Goal: Complete application form

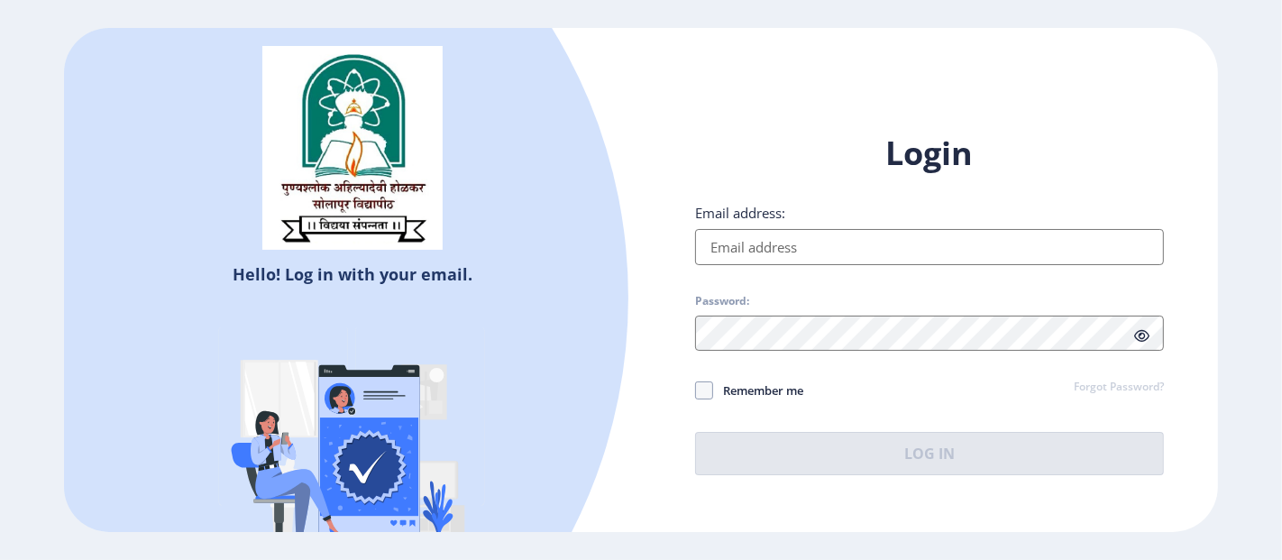
type input "[EMAIL_ADDRESS][DOMAIN_NAME]"
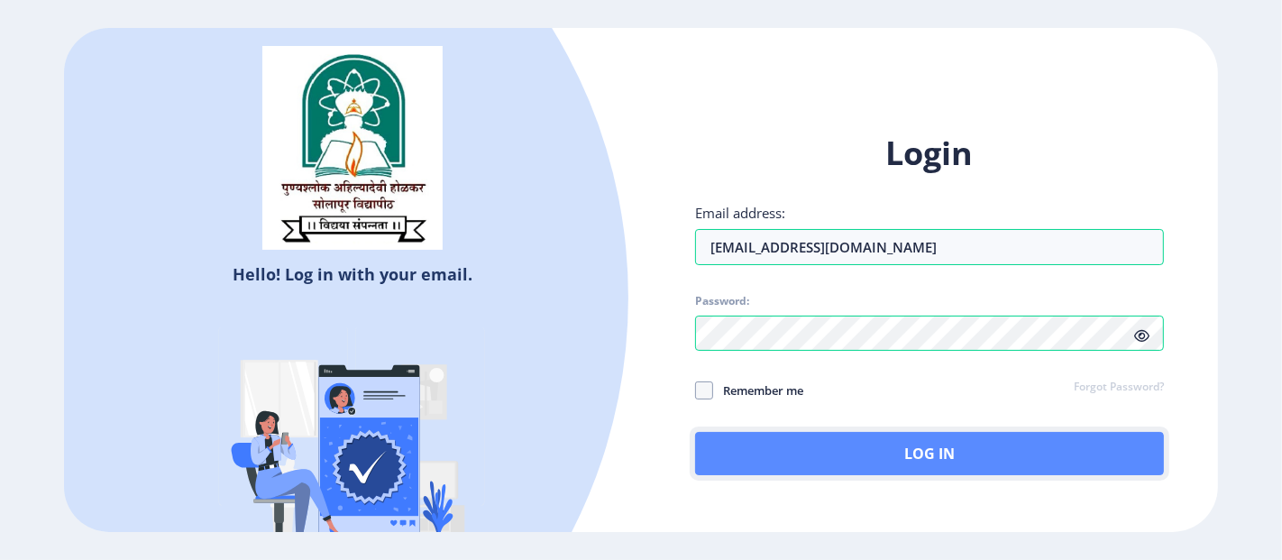
click at [761, 451] on button "Log In" at bounding box center [929, 453] width 469 height 43
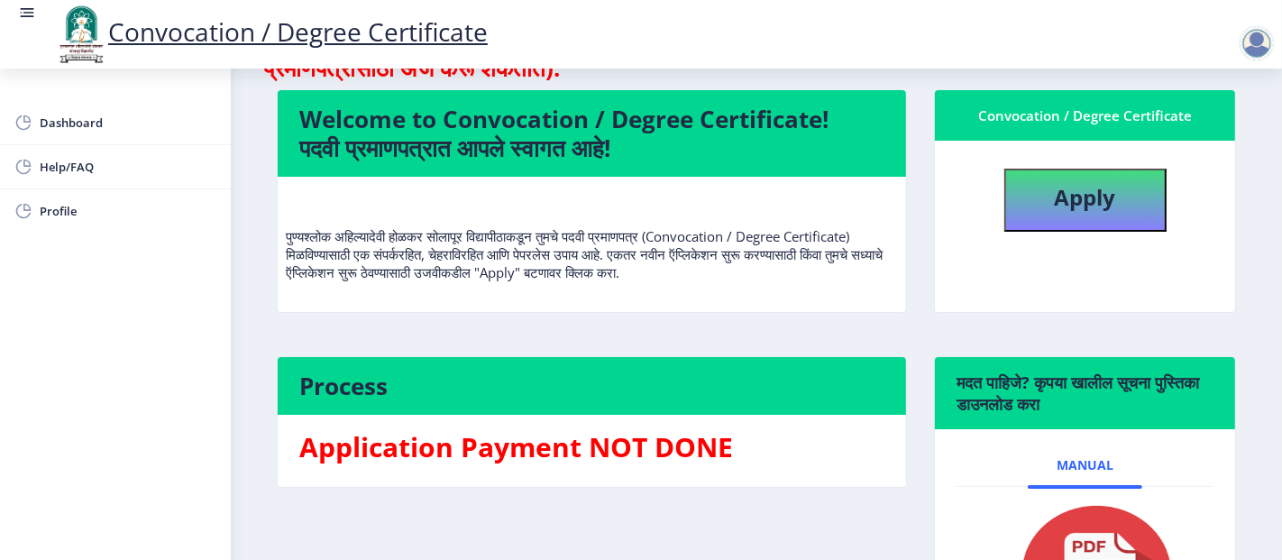
scroll to position [104, 0]
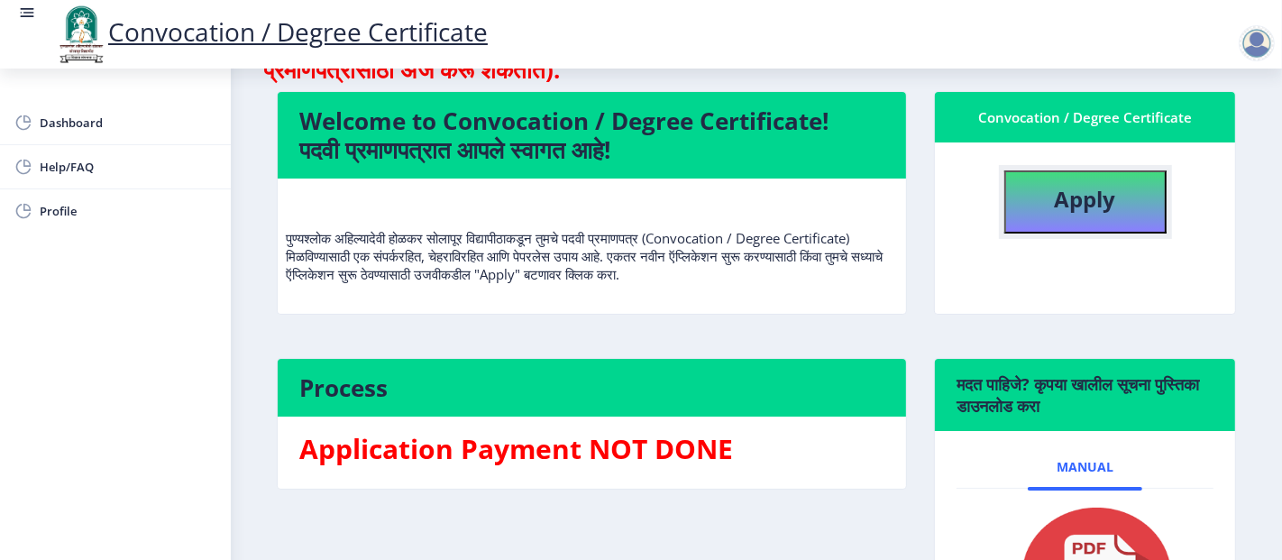
click at [1083, 196] on b "Apply" at bounding box center [1085, 199] width 61 height 30
select select
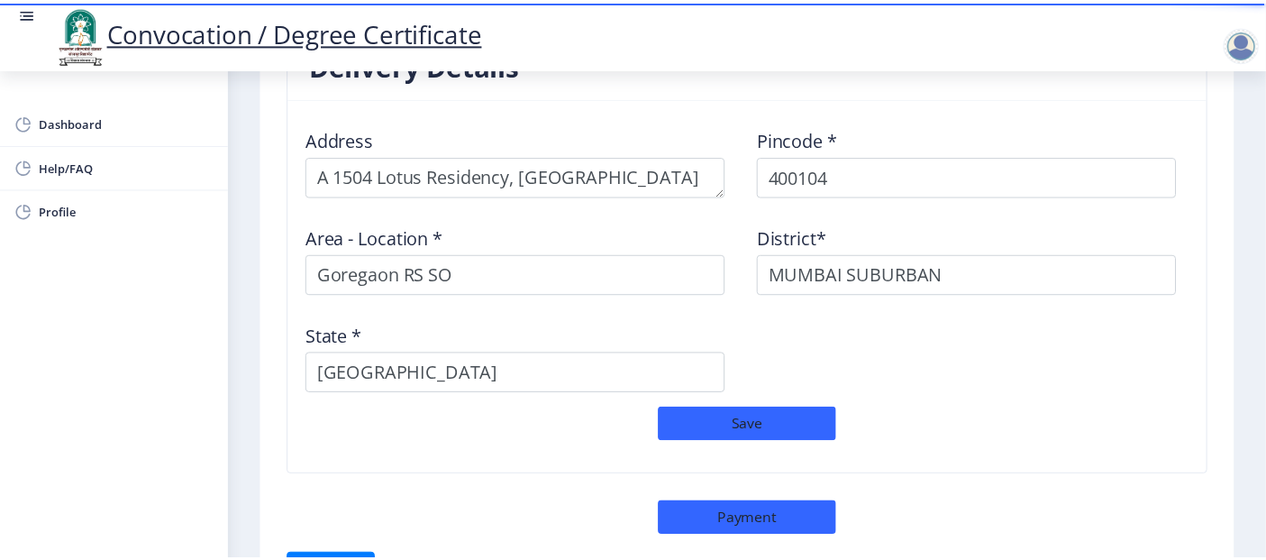
scroll to position [1590, 0]
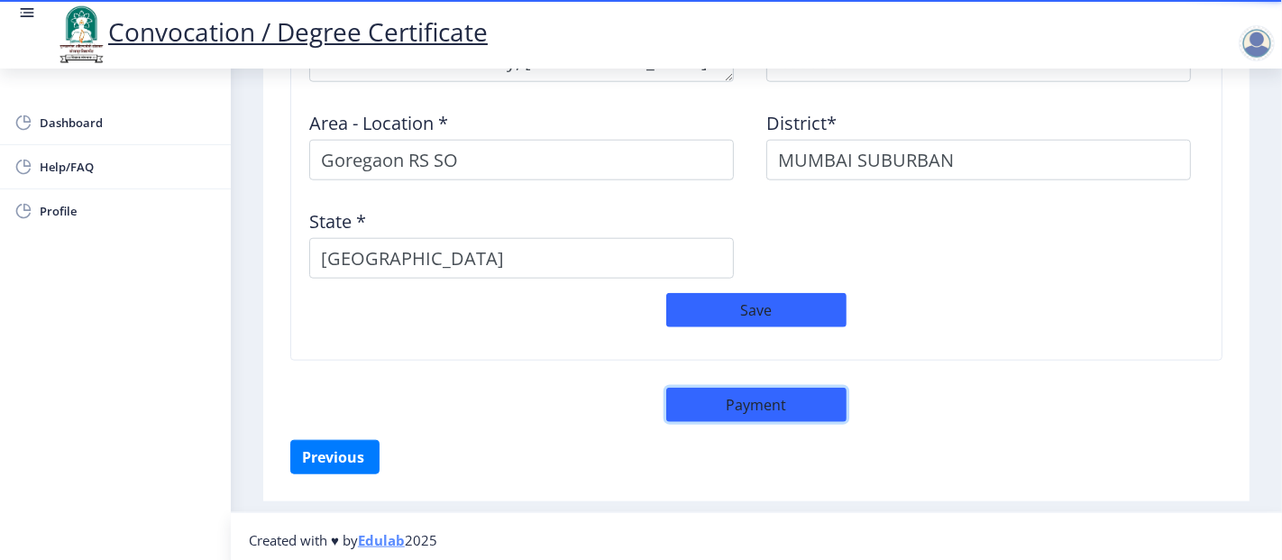
click at [763, 403] on button "Payment" at bounding box center [756, 405] width 180 height 34
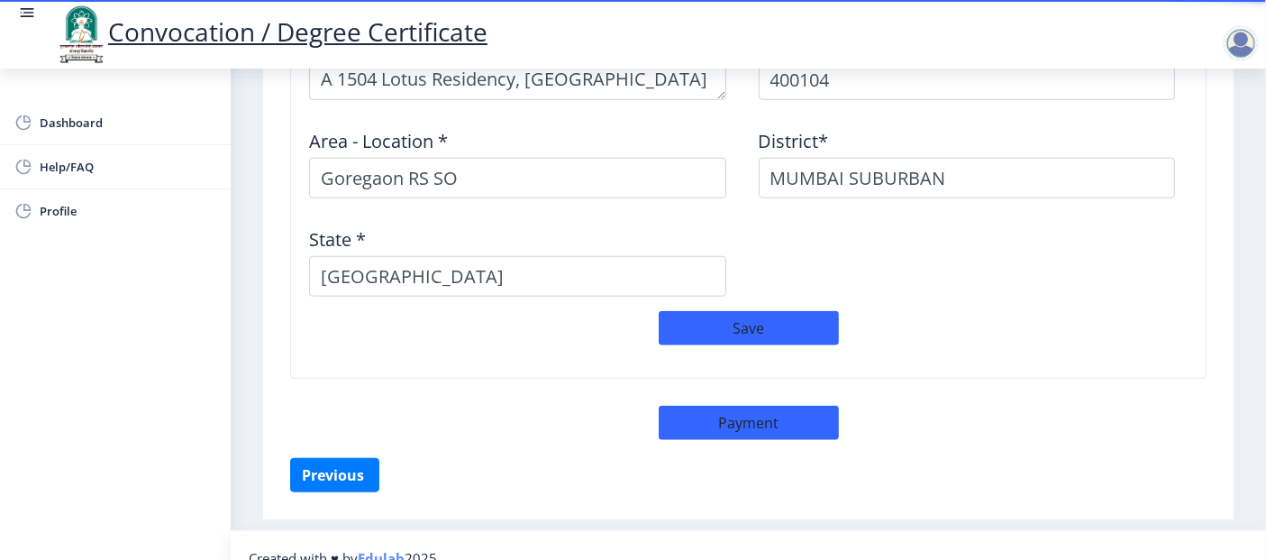
select select "sealed"
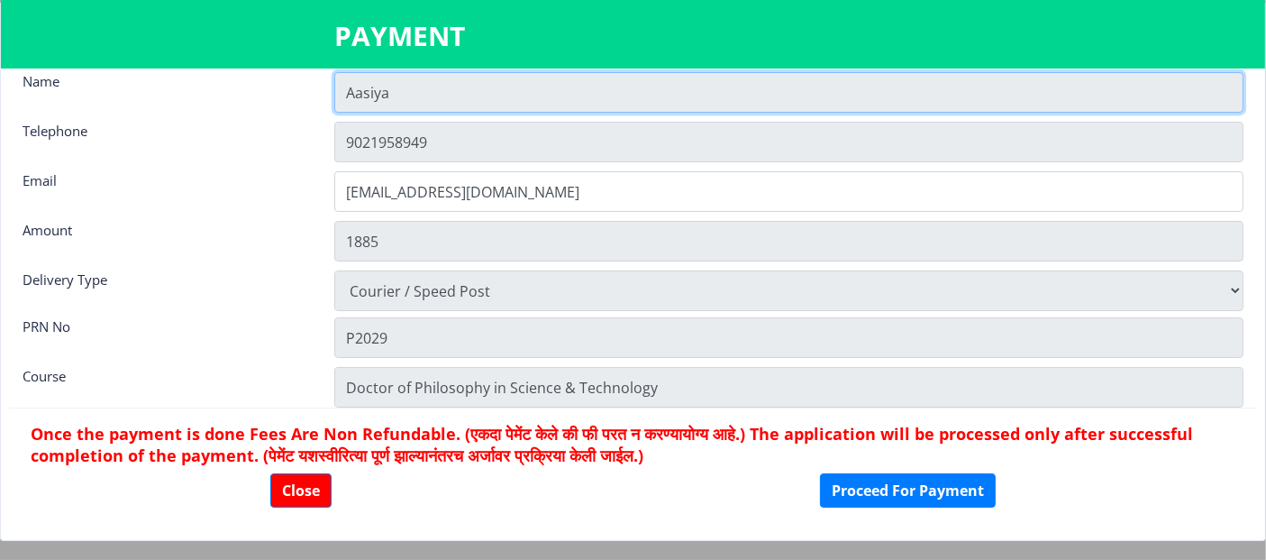
scroll to position [0, 0]
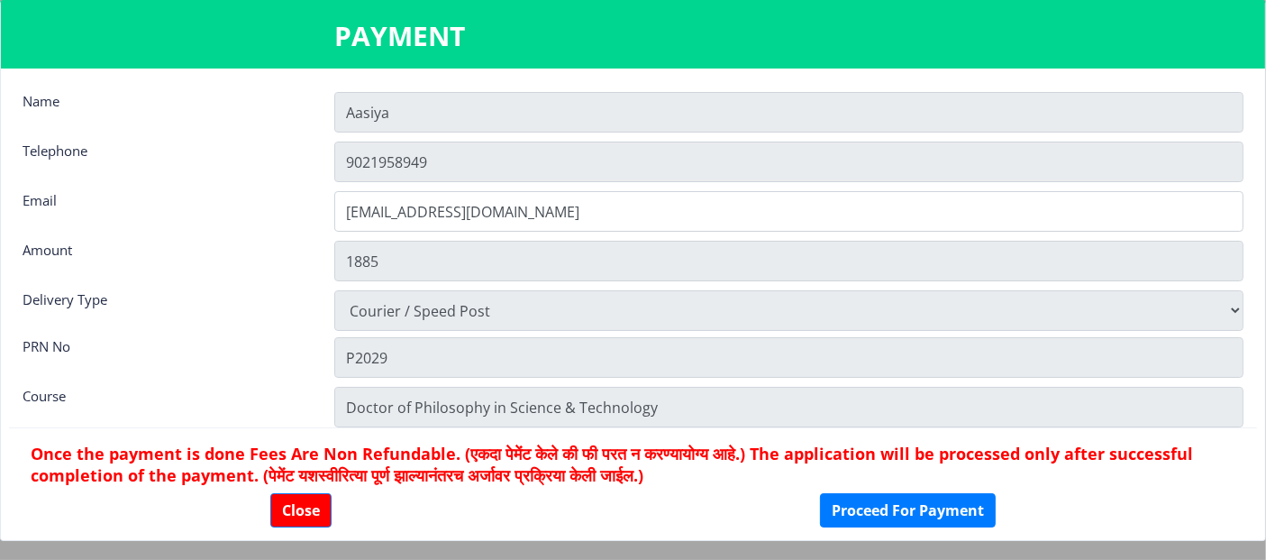
click at [193, 284] on nb-card-body "Name Aasiya Telephone [PHONE_NUMBER] Email [EMAIL_ADDRESS][DOMAIN_NAME] Amount …" at bounding box center [633, 304] width 1265 height 471
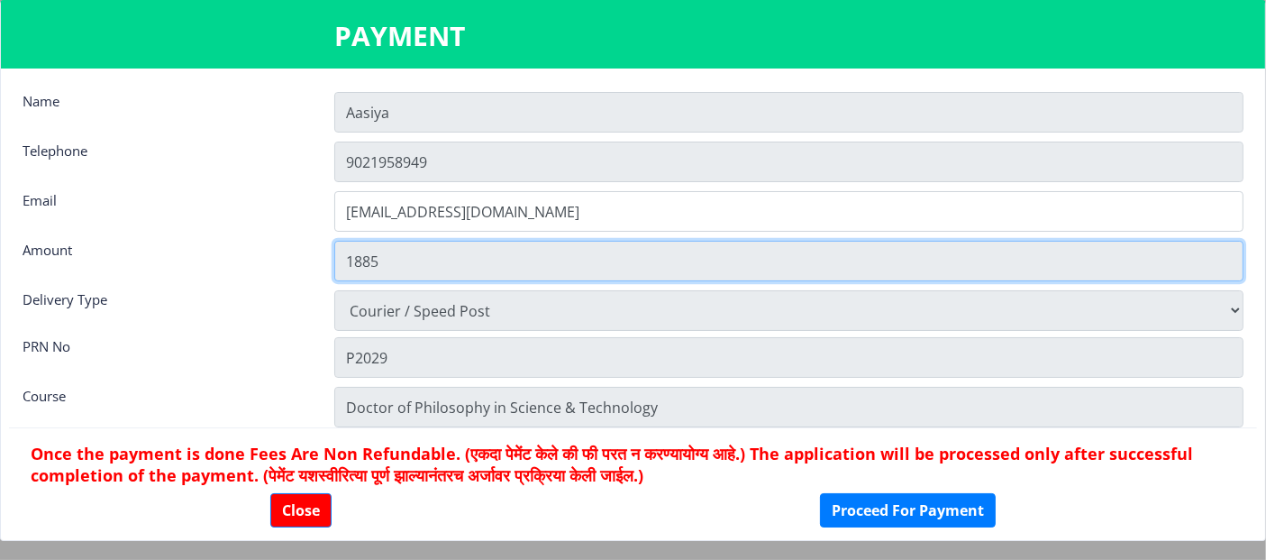
click at [481, 266] on input "1885" at bounding box center [788, 261] width 909 height 41
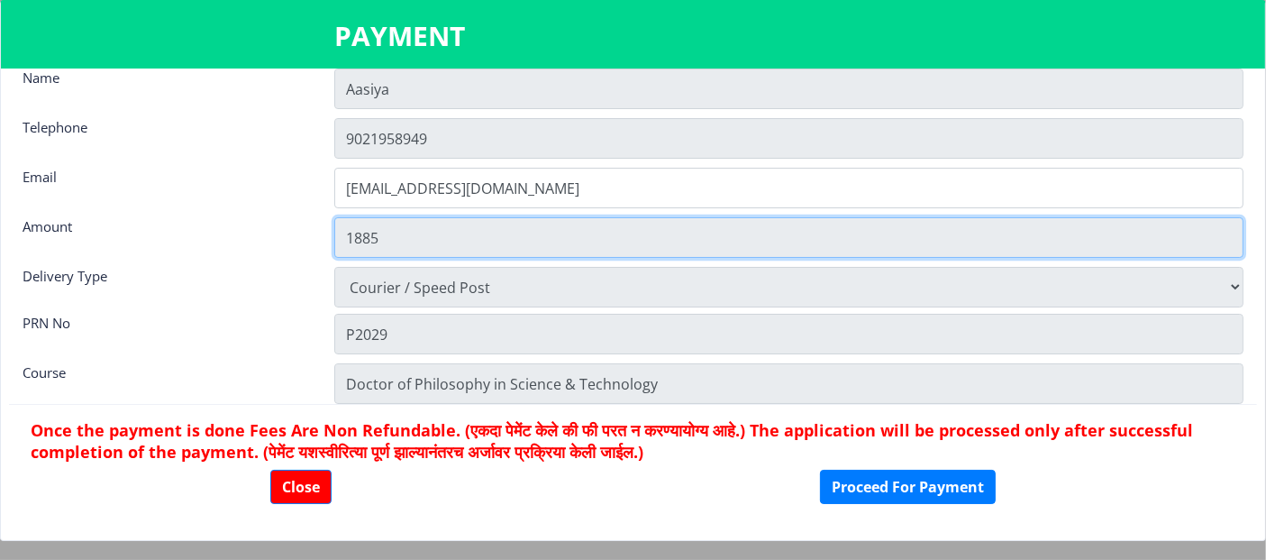
scroll to position [23, 0]
